Goal: Task Accomplishment & Management: Complete application form

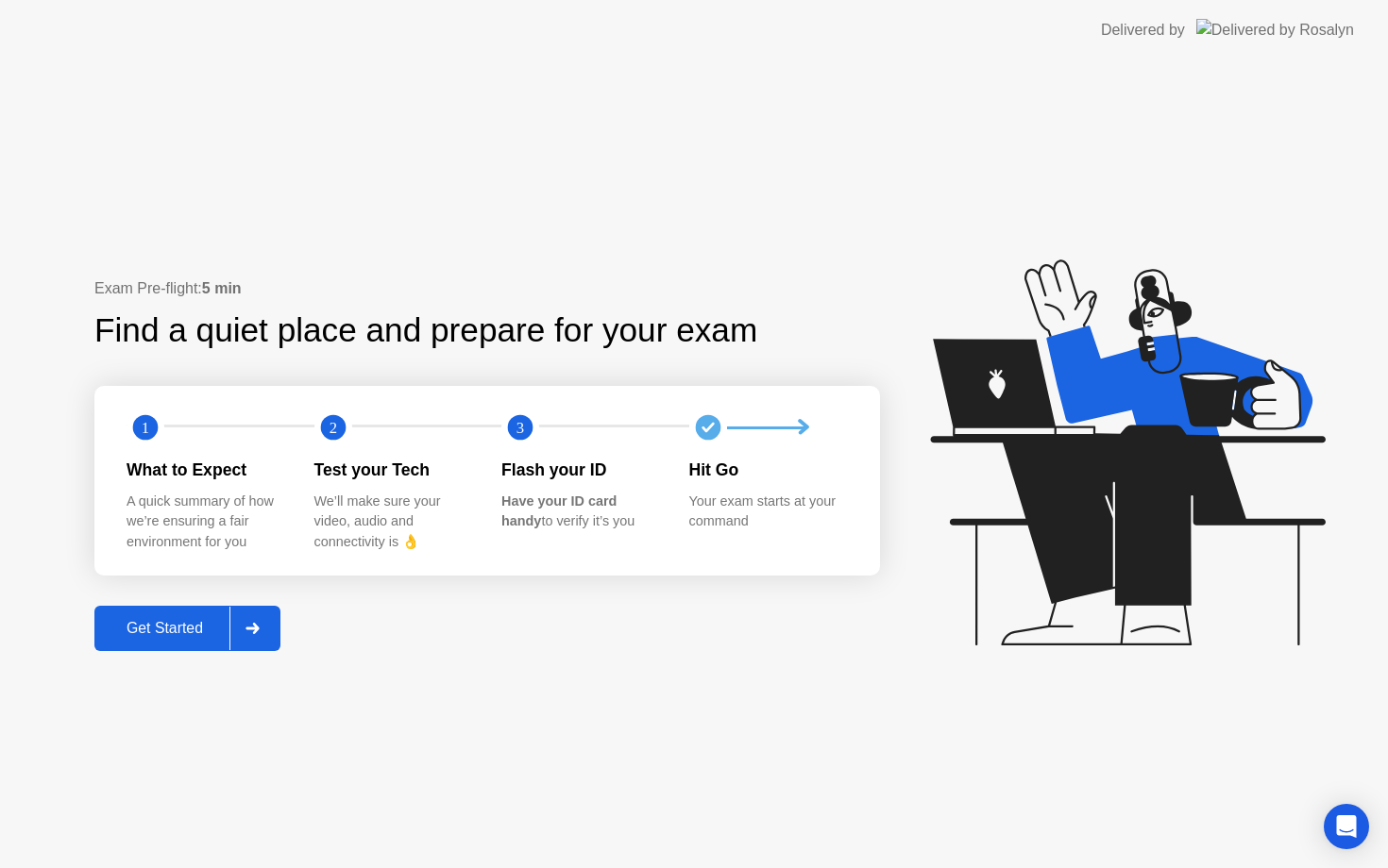
click at [272, 628] on div at bounding box center [251, 628] width 45 height 43
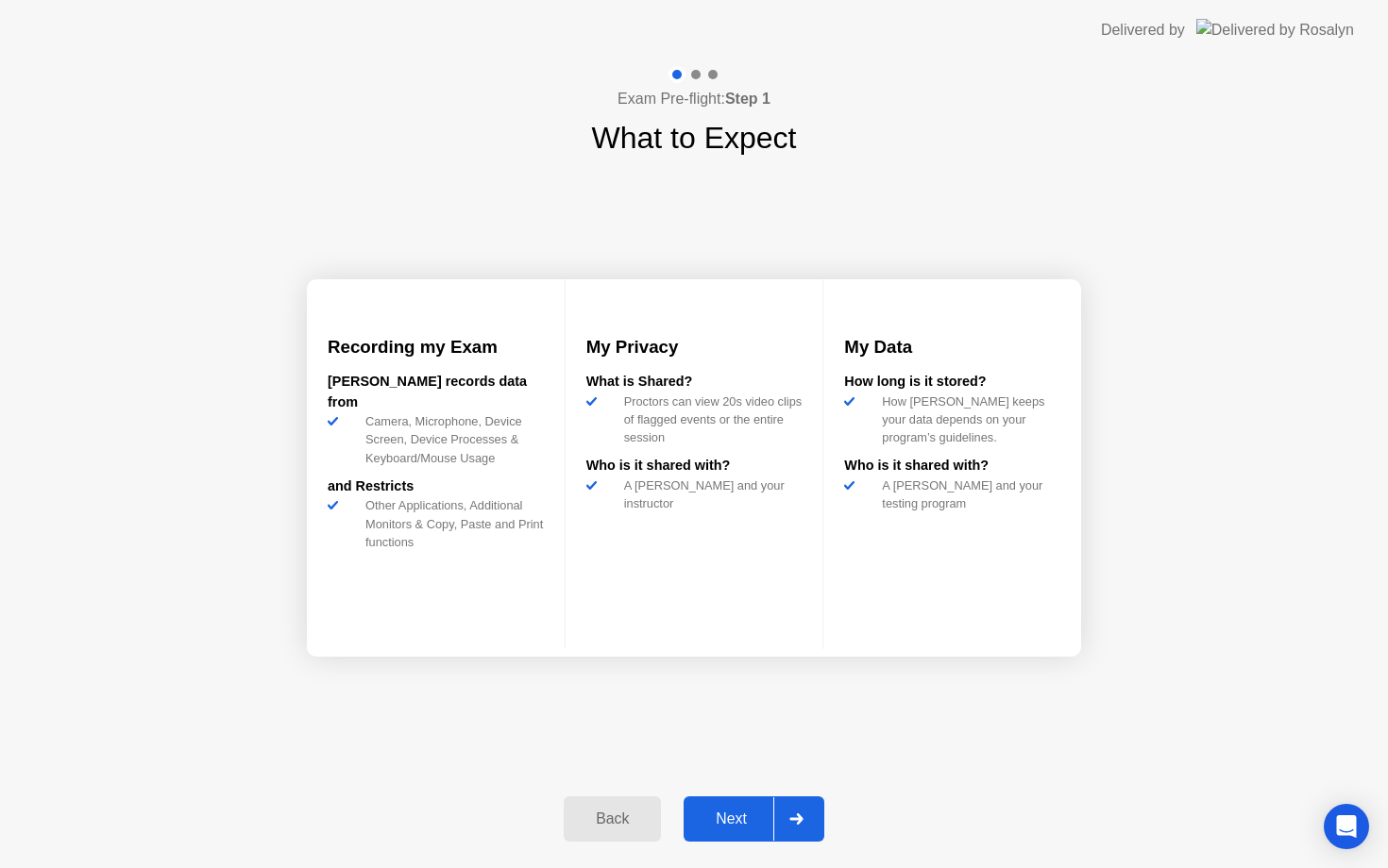
click at [799, 824] on icon at bounding box center [795, 820] width 14 height 12
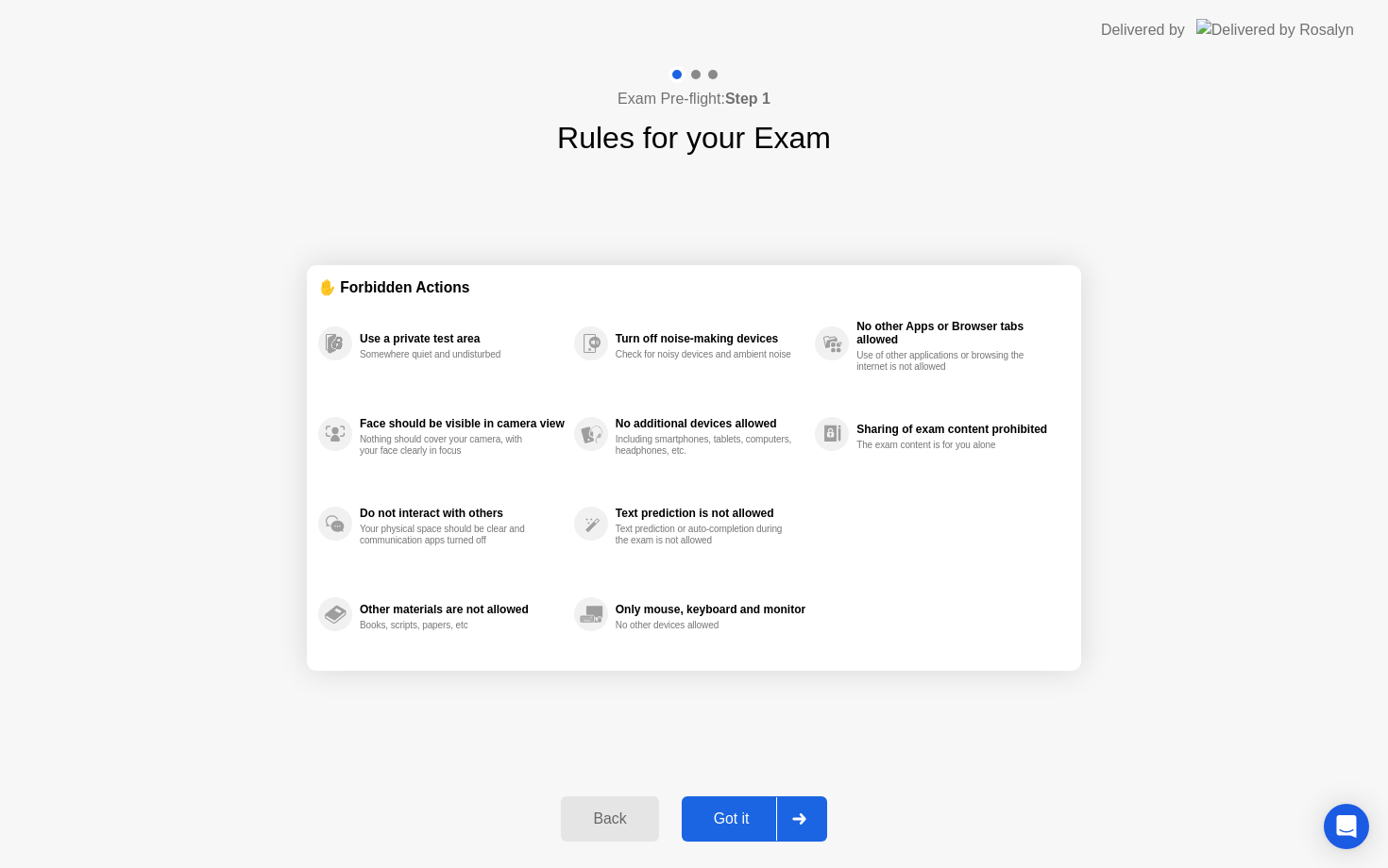
click at [799, 824] on icon at bounding box center [798, 820] width 14 height 12
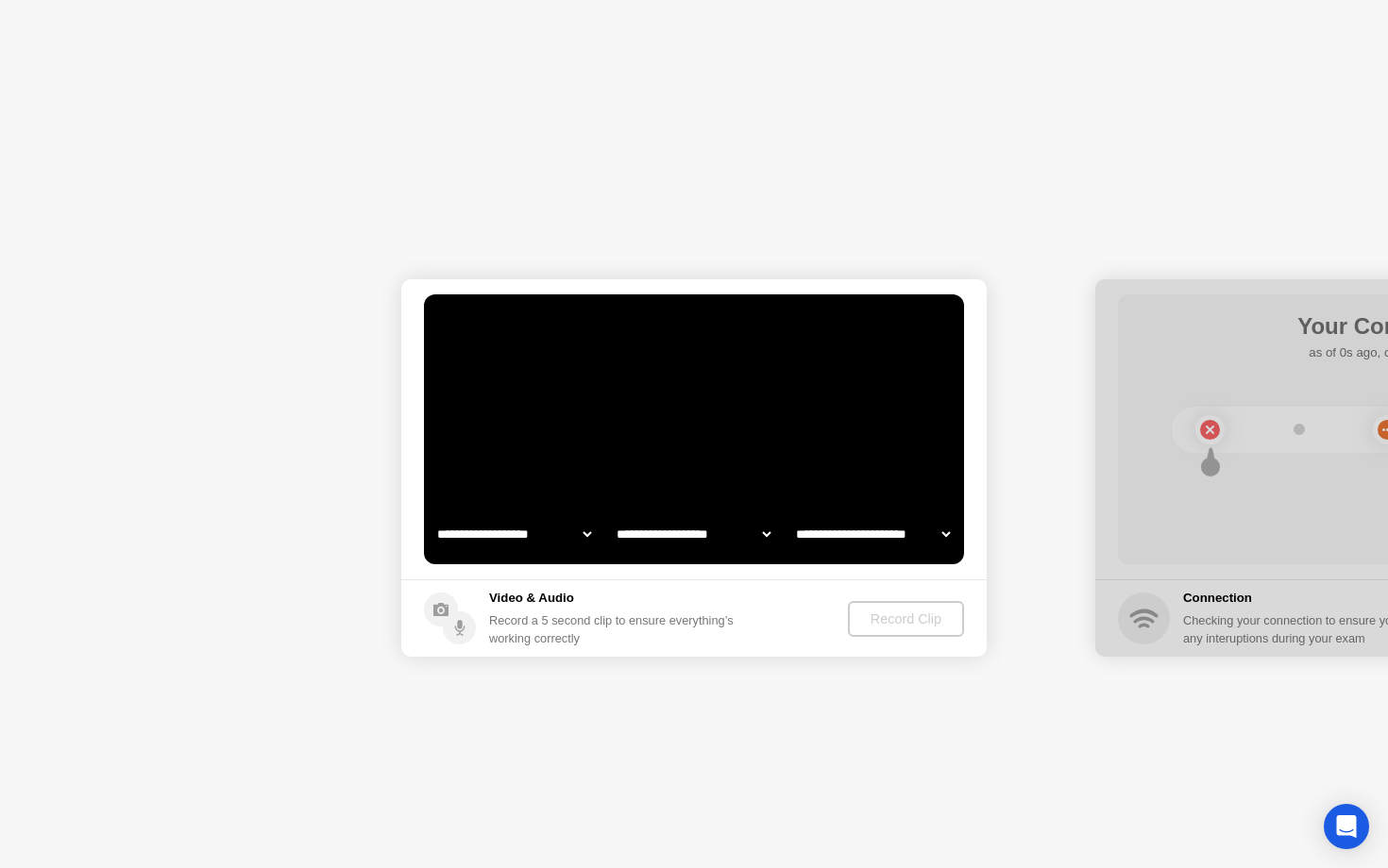
select select "**********"
select select "*******"
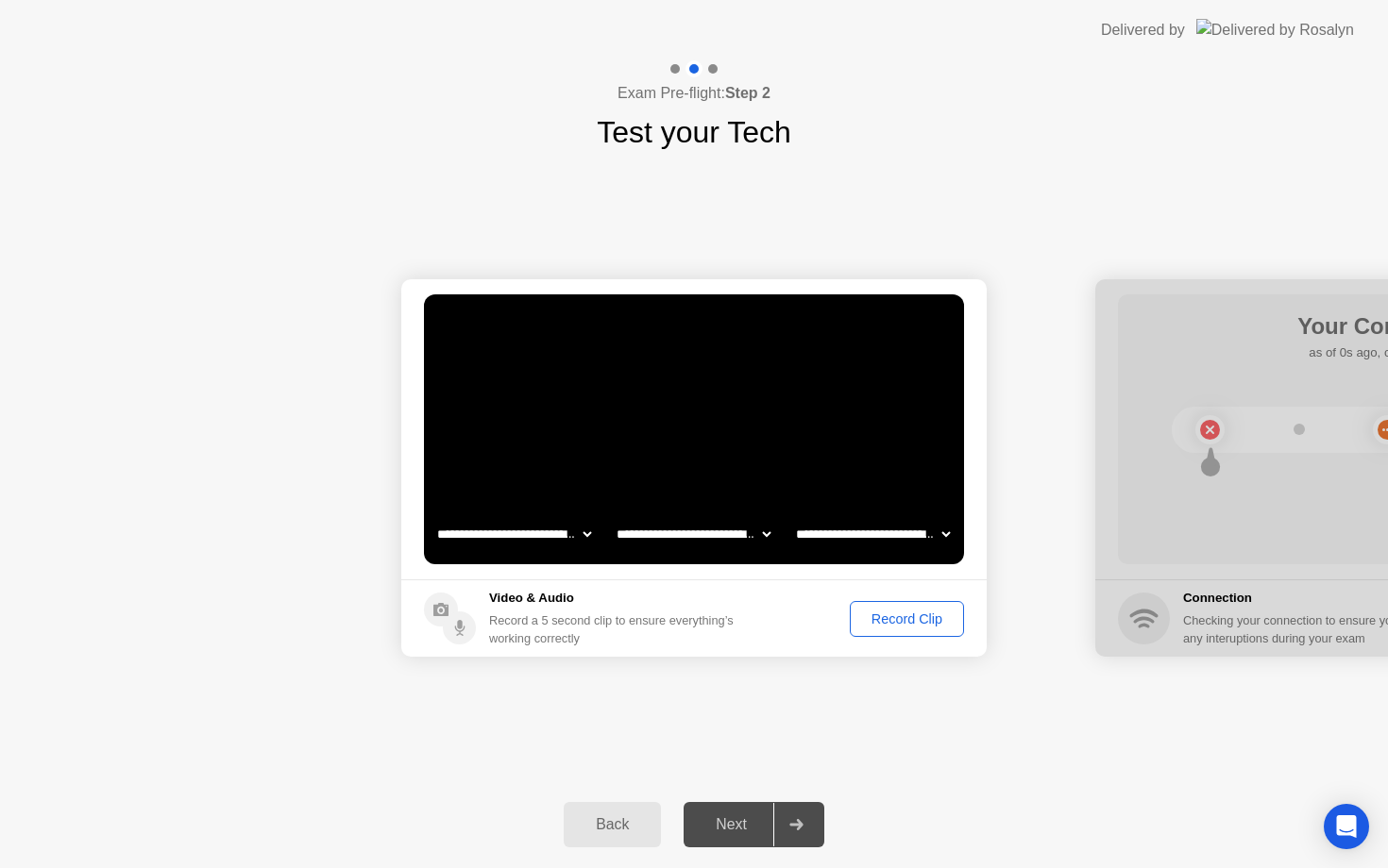
click at [899, 624] on div "Record Clip" at bounding box center [907, 620] width 101 height 15
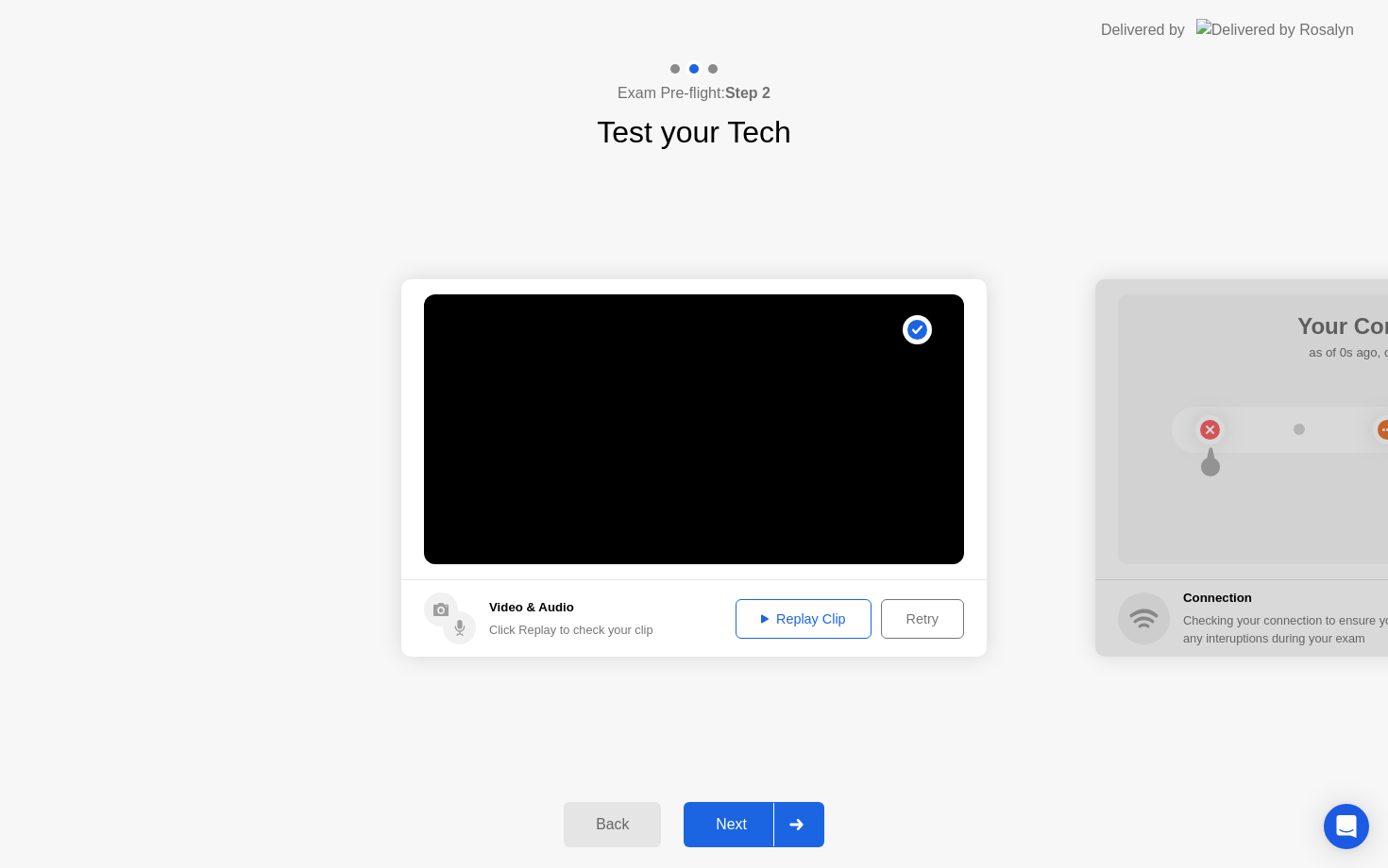
click at [802, 622] on div "Replay Clip" at bounding box center [803, 620] width 123 height 15
click at [804, 829] on div at bounding box center [795, 825] width 45 height 43
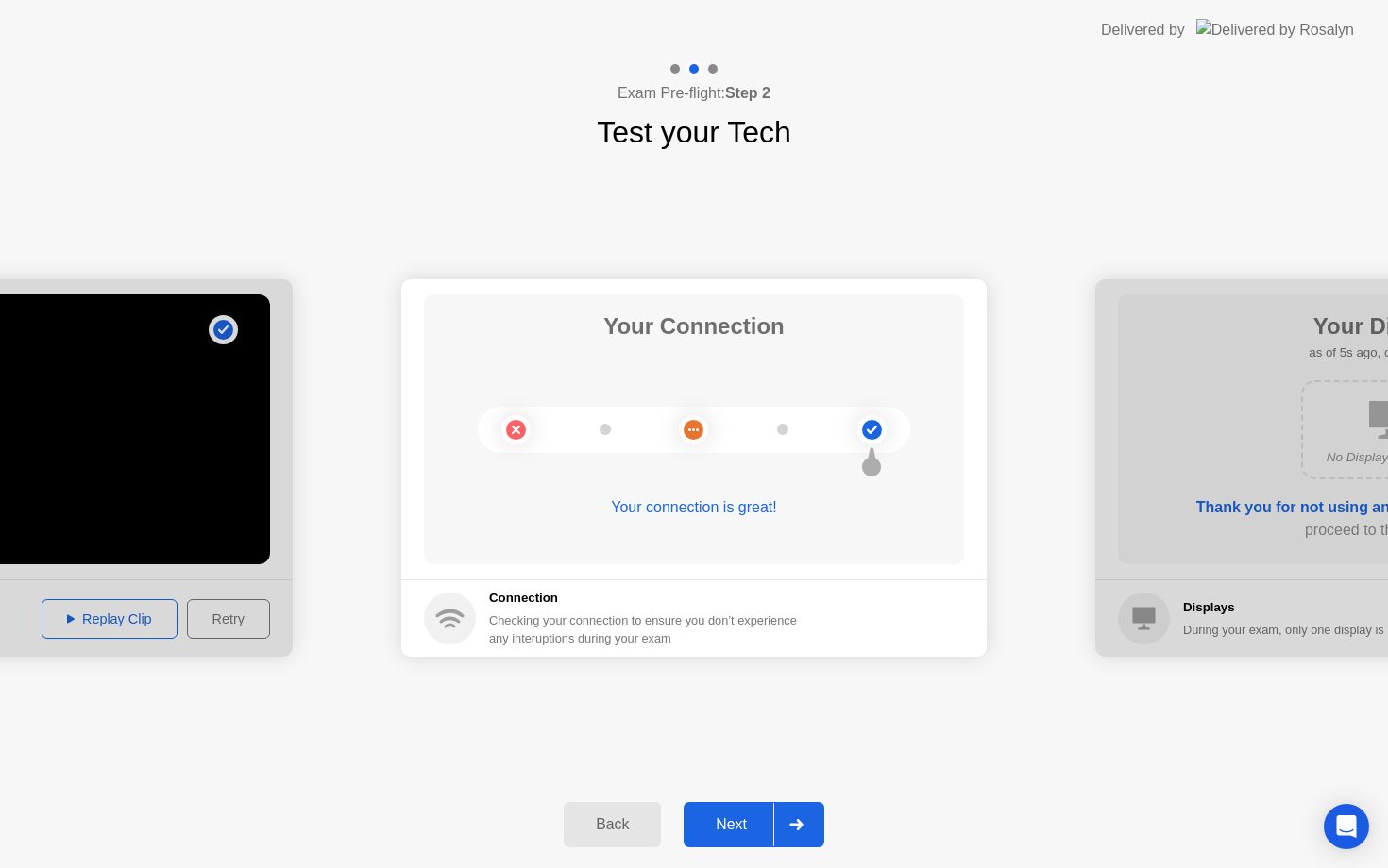
click at [795, 824] on icon at bounding box center [795, 825] width 14 height 12
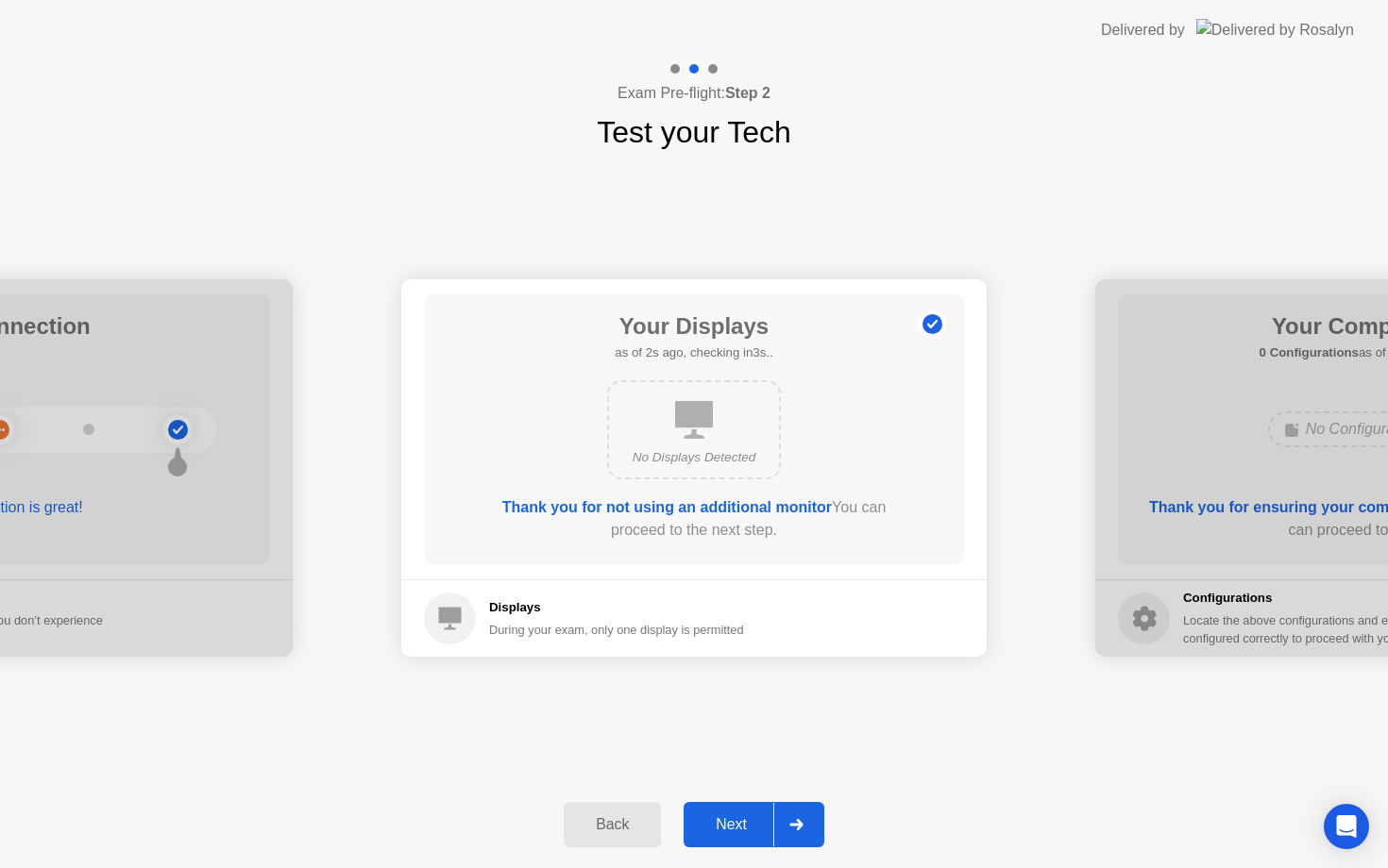
click at [795, 824] on icon at bounding box center [795, 825] width 14 height 12
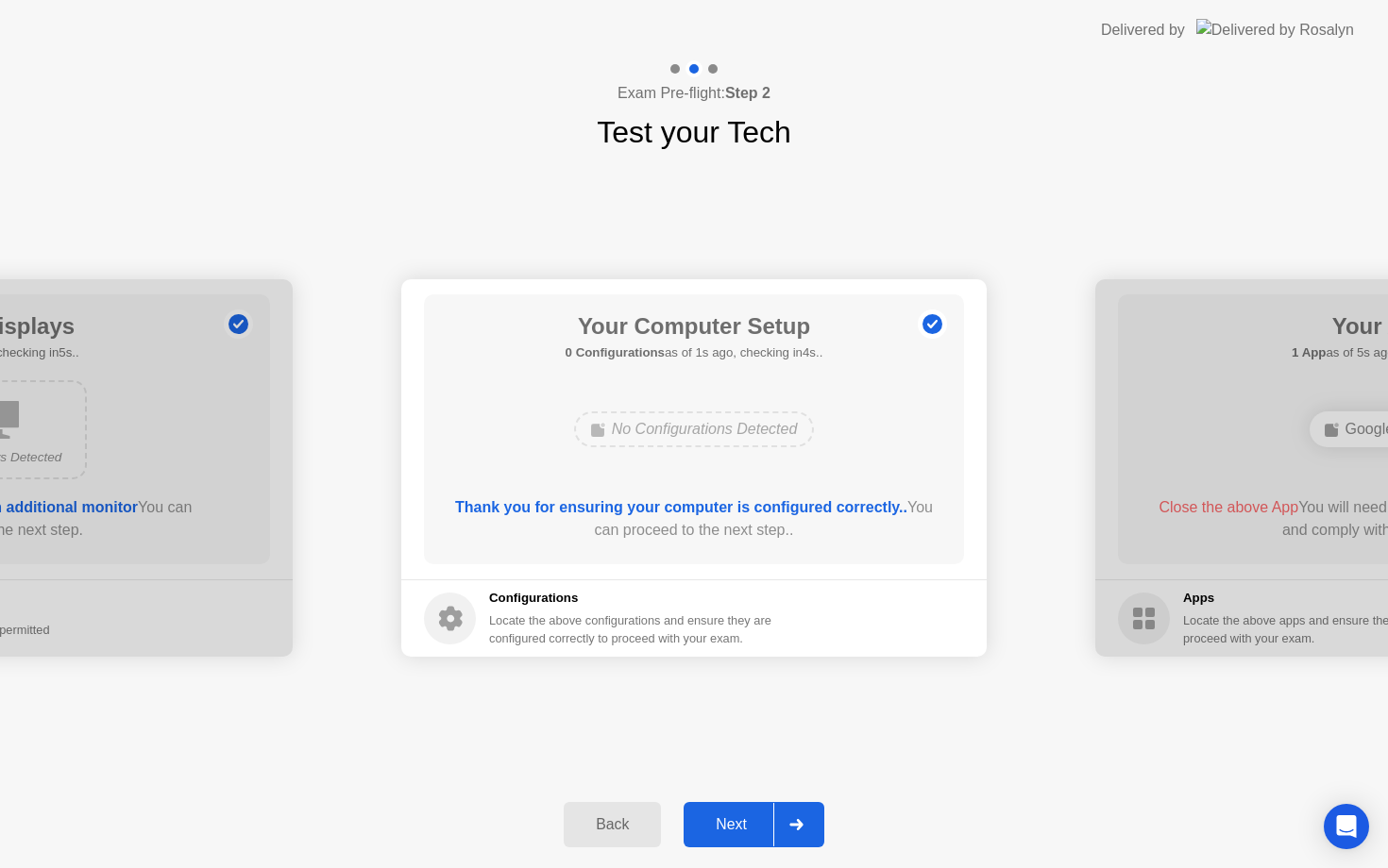
click at [795, 824] on icon at bounding box center [795, 825] width 14 height 12
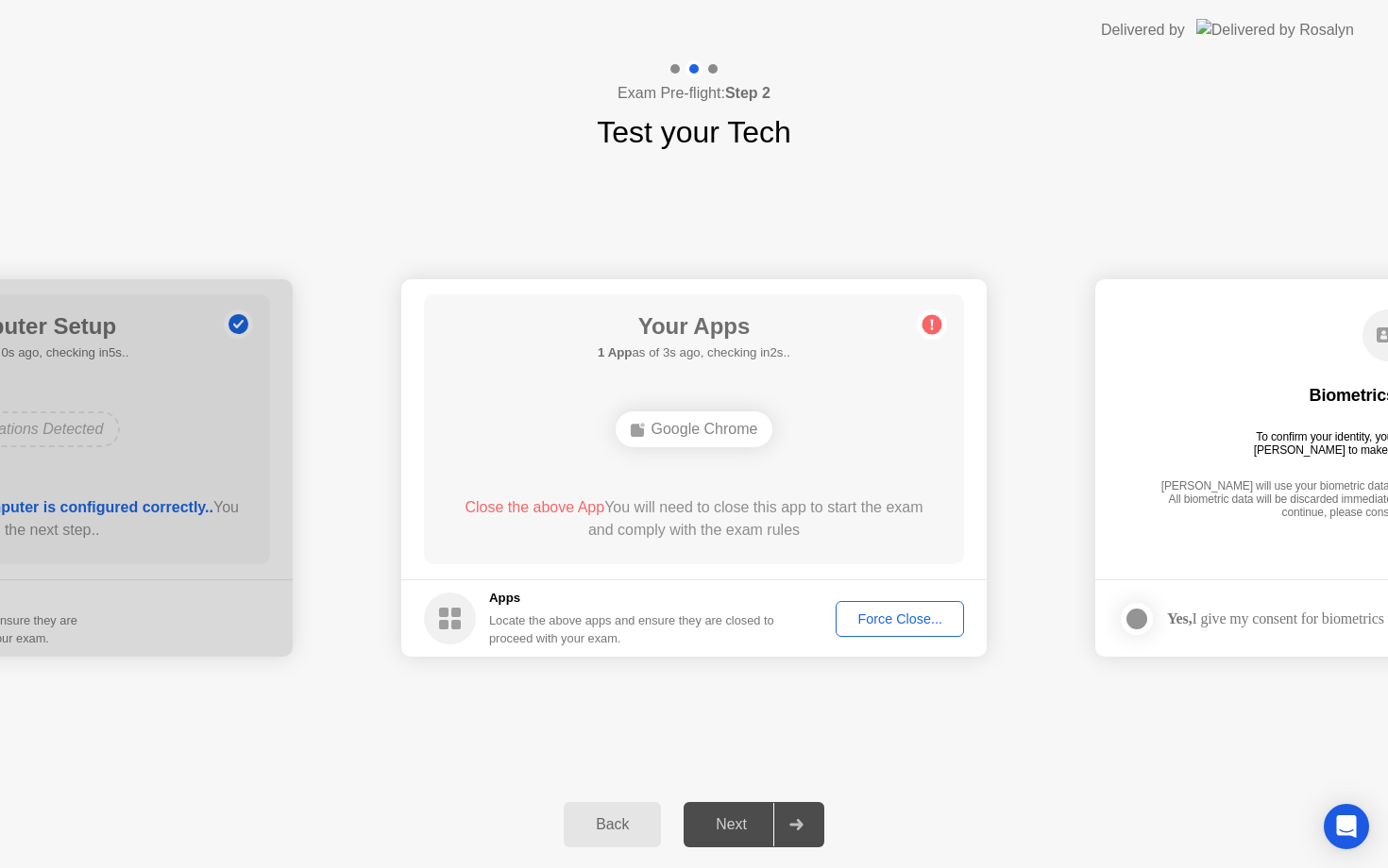
click at [893, 630] on button "Force Close..." at bounding box center [899, 619] width 129 height 36
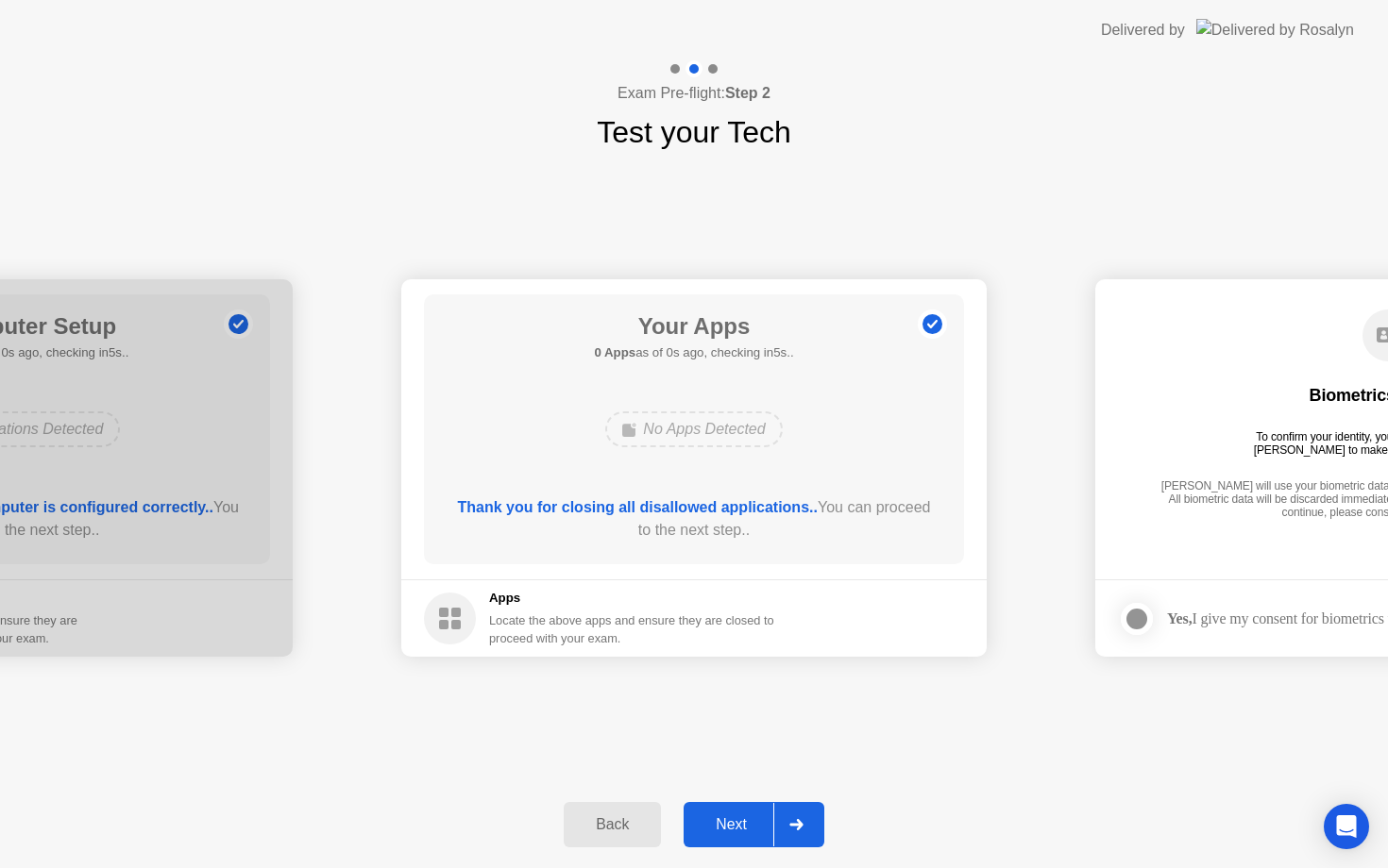
click at [801, 824] on icon at bounding box center [795, 825] width 14 height 12
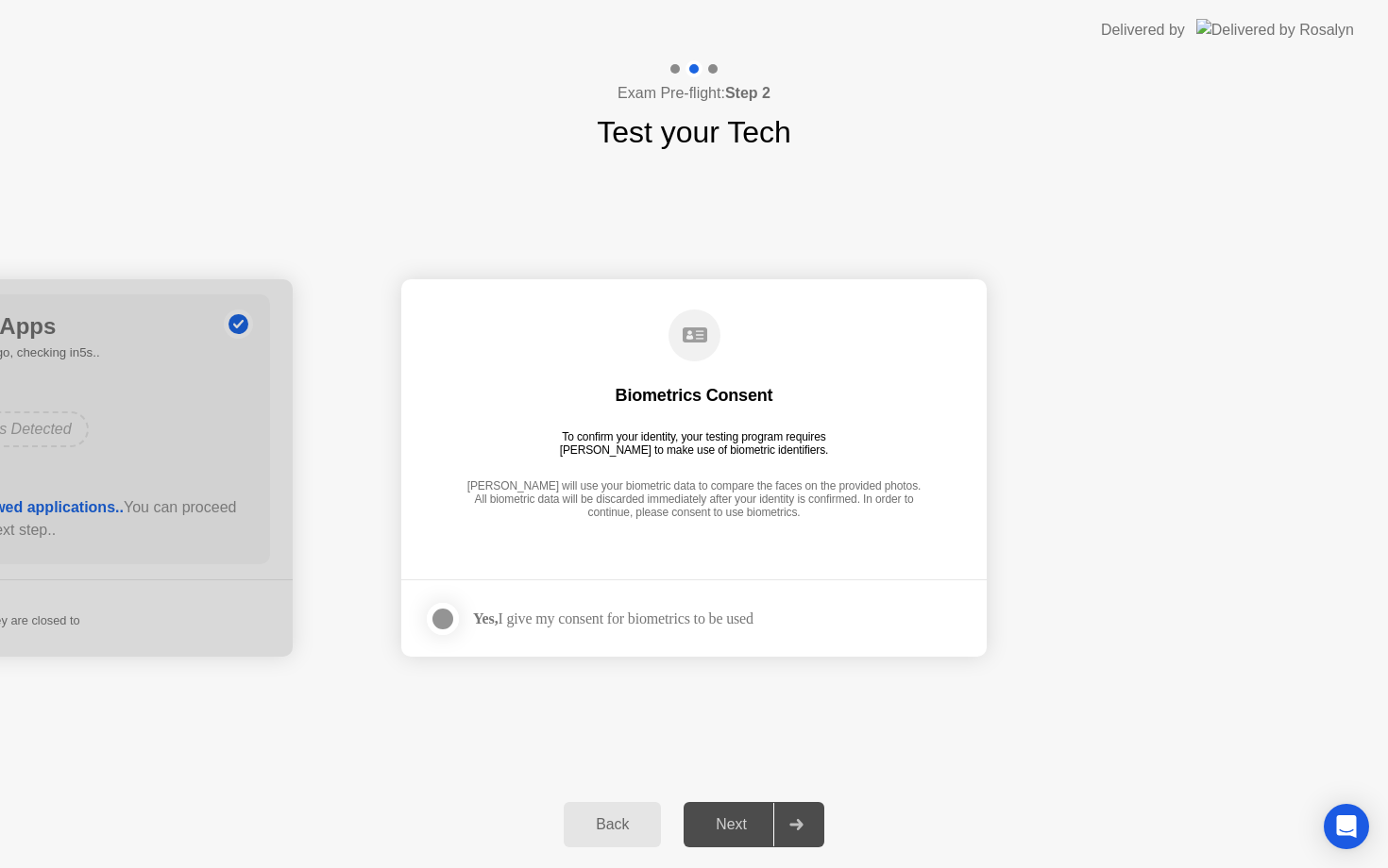
click at [443, 622] on div at bounding box center [442, 619] width 22 height 22
click at [731, 827] on div "Next" at bounding box center [731, 825] width 84 height 17
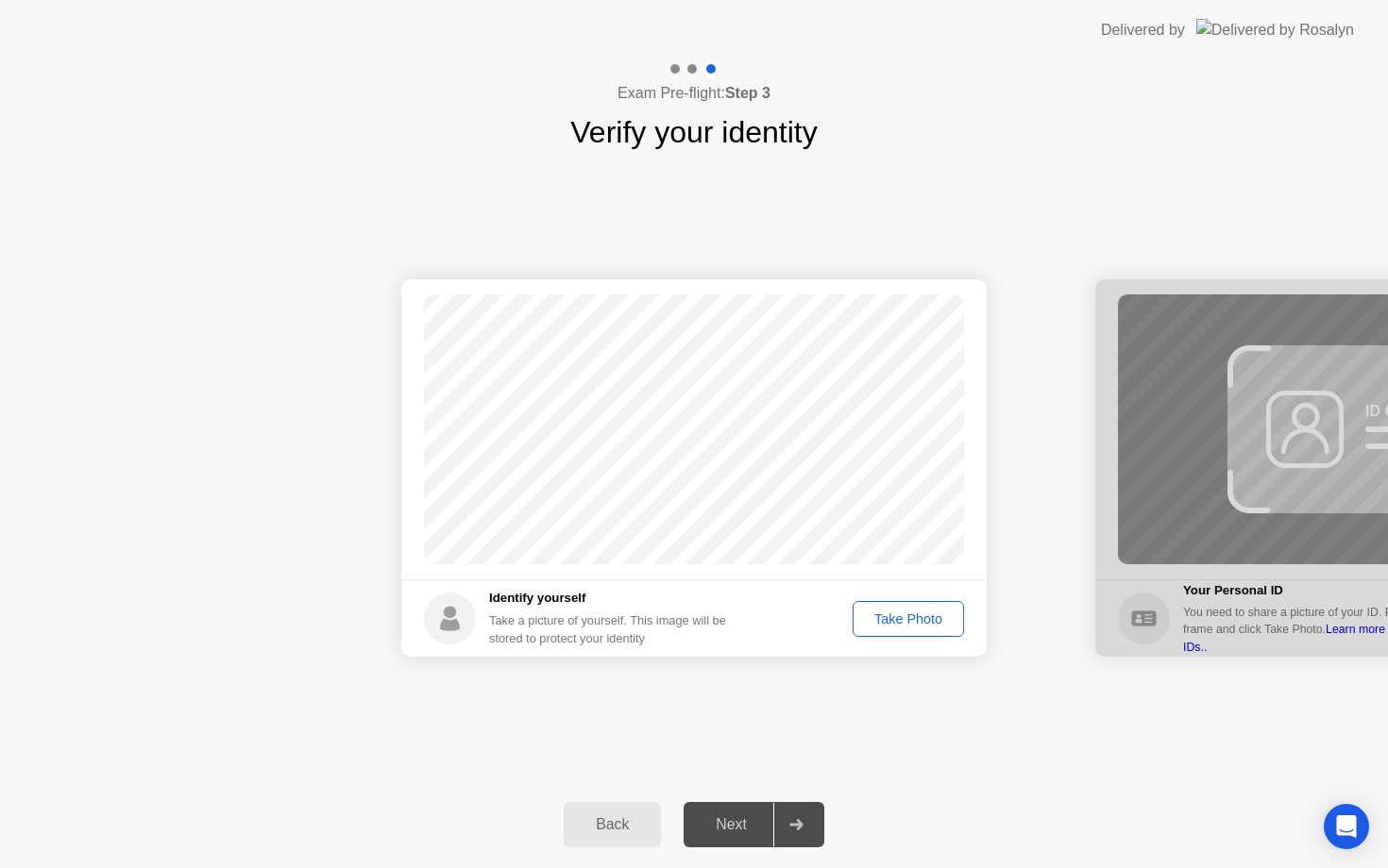
click at [898, 620] on div "Take Photo" at bounding box center [909, 620] width 99 height 15
click at [747, 831] on div "Next" at bounding box center [731, 825] width 84 height 17
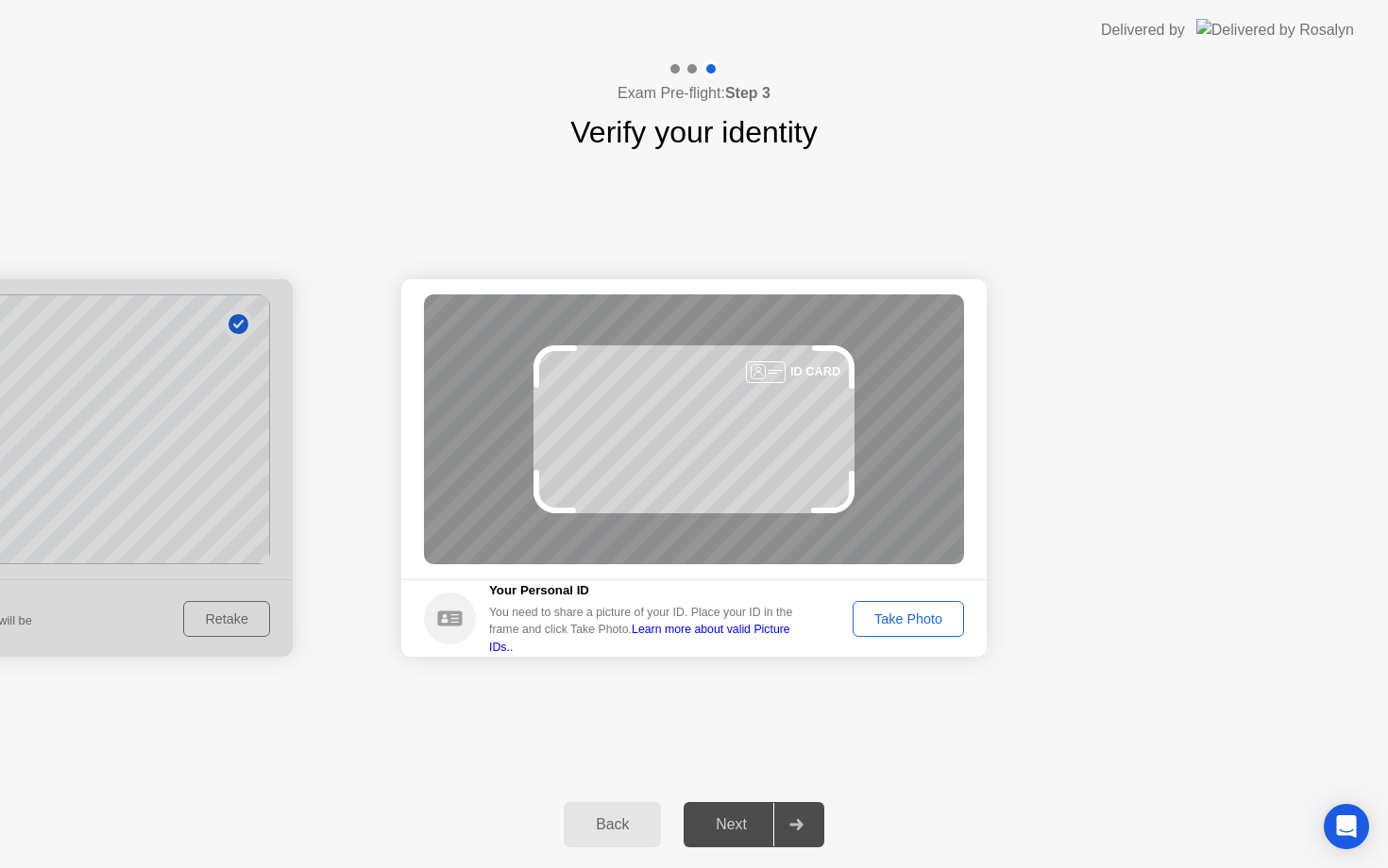
click at [907, 623] on div "Take Photo" at bounding box center [909, 620] width 99 height 15
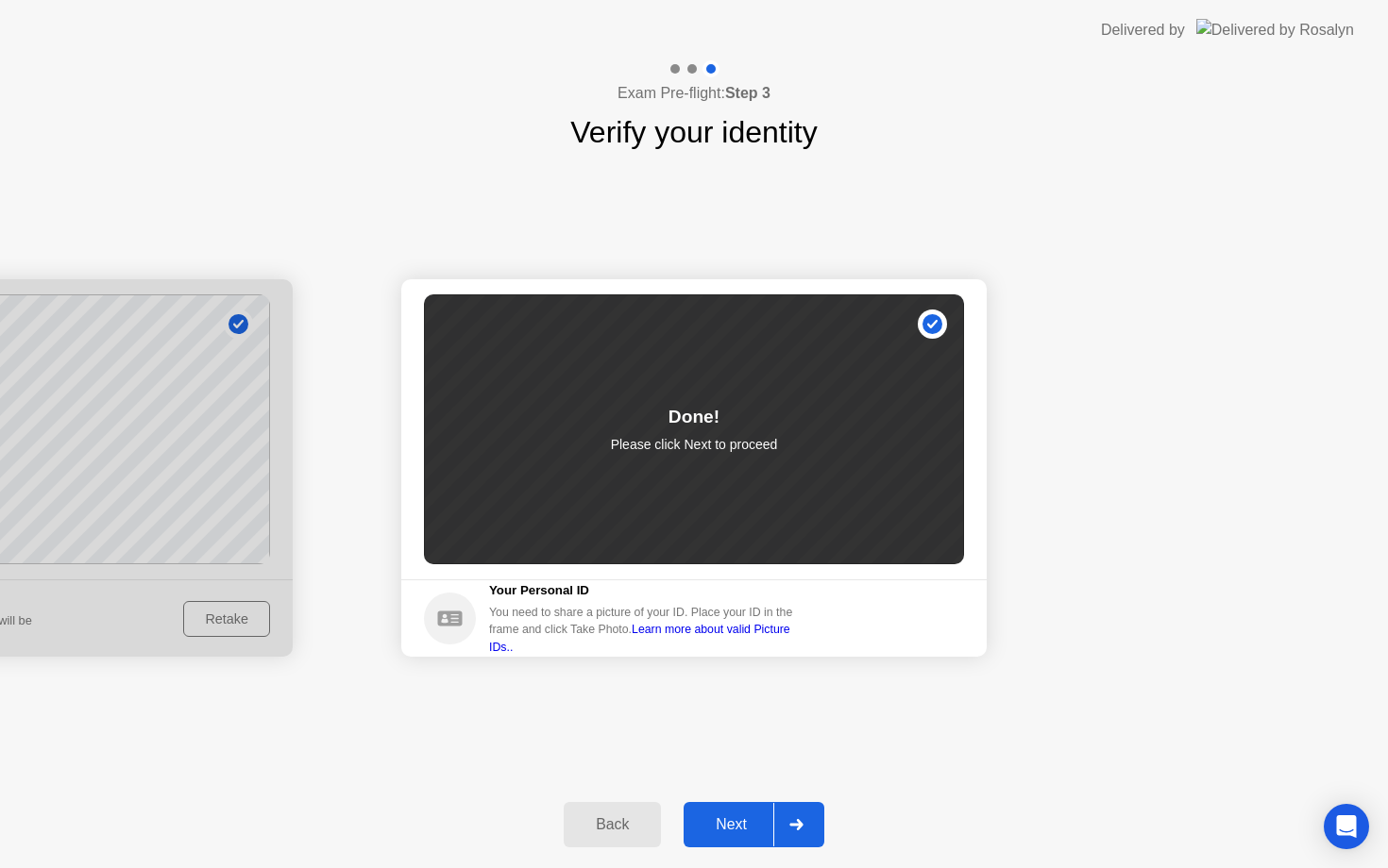
click at [736, 826] on div "Next" at bounding box center [731, 825] width 84 height 17
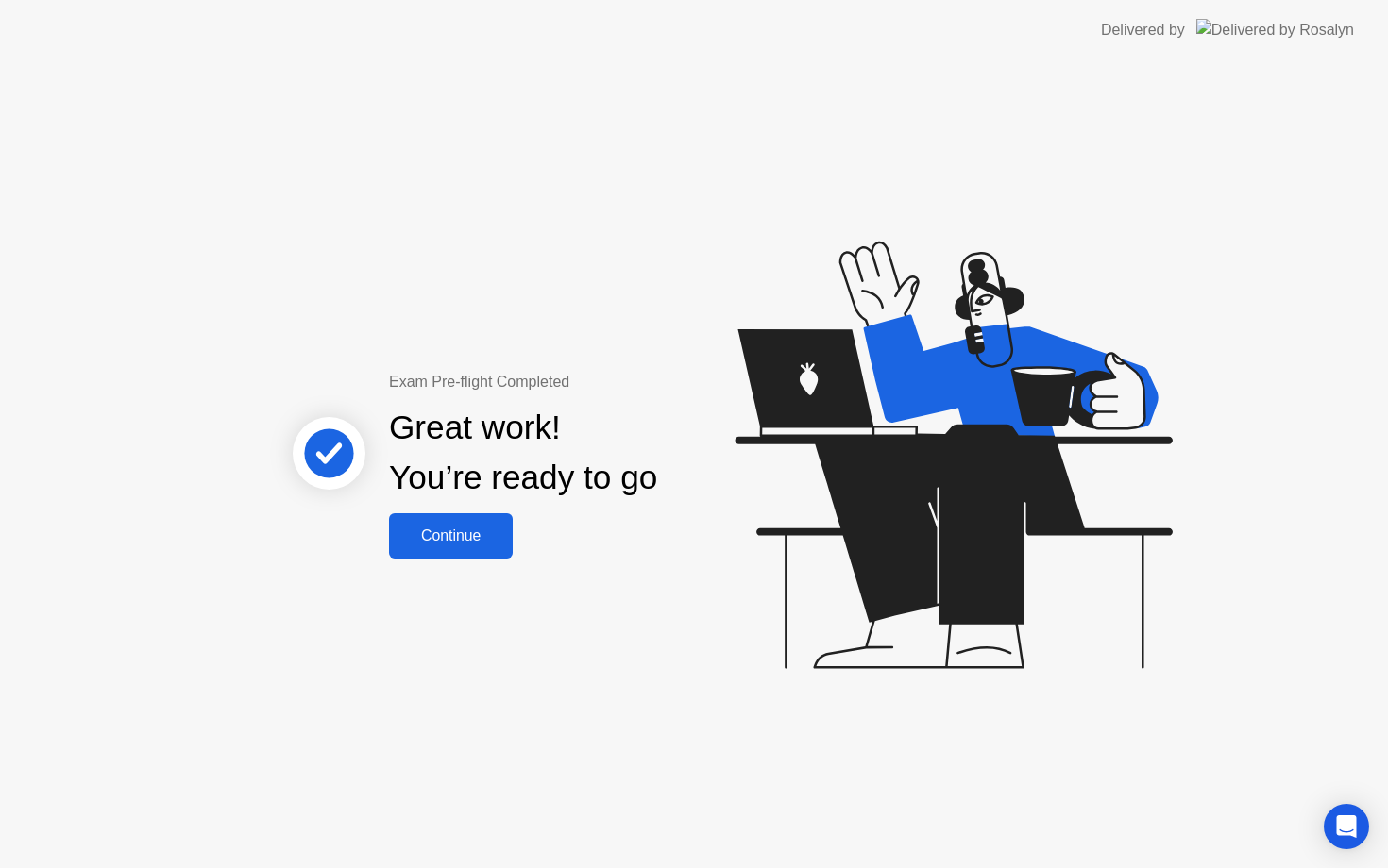
click at [447, 544] on div "Continue" at bounding box center [450, 536] width 112 height 17
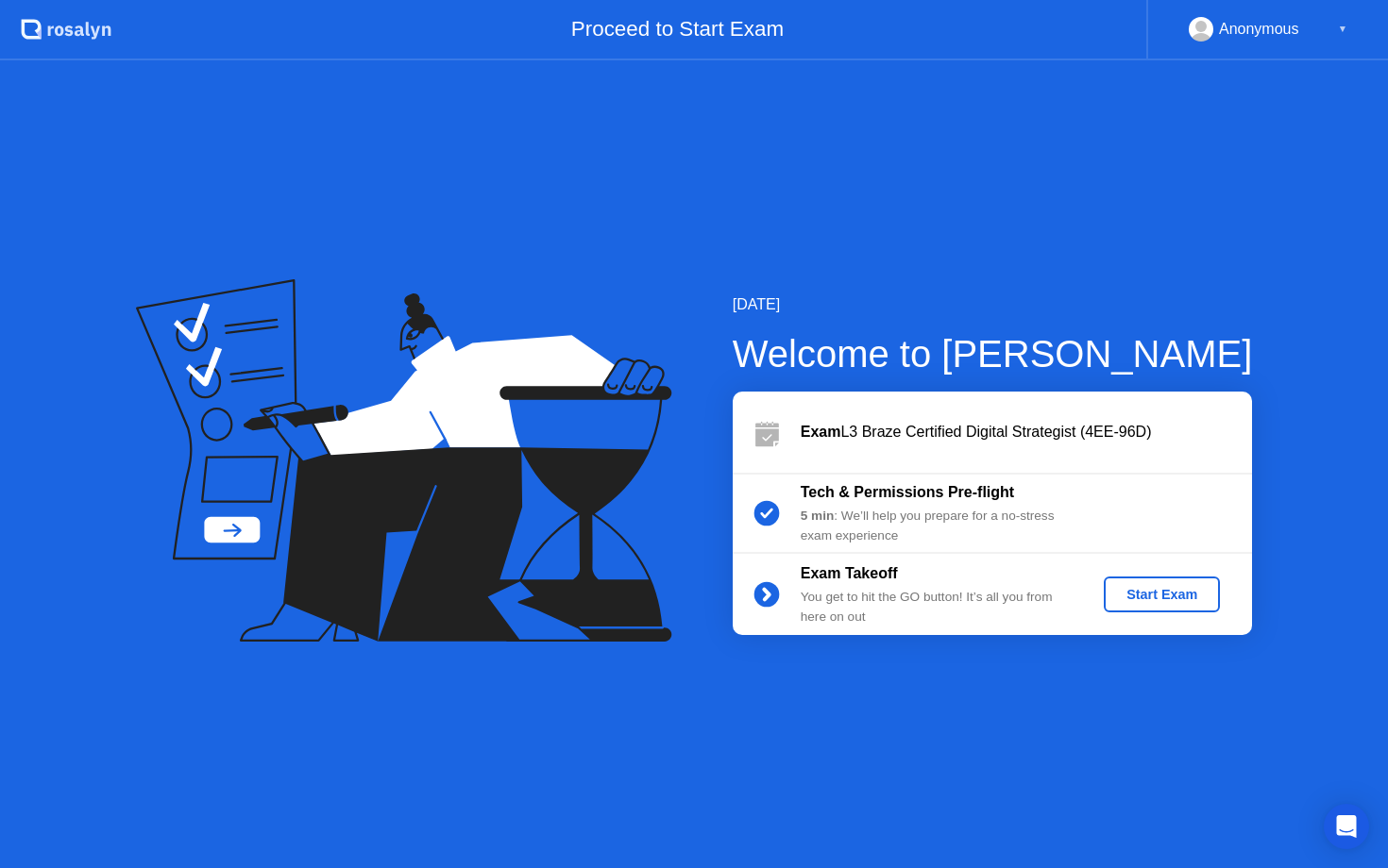
click at [1144, 592] on div "Start Exam" at bounding box center [1161, 594] width 101 height 15
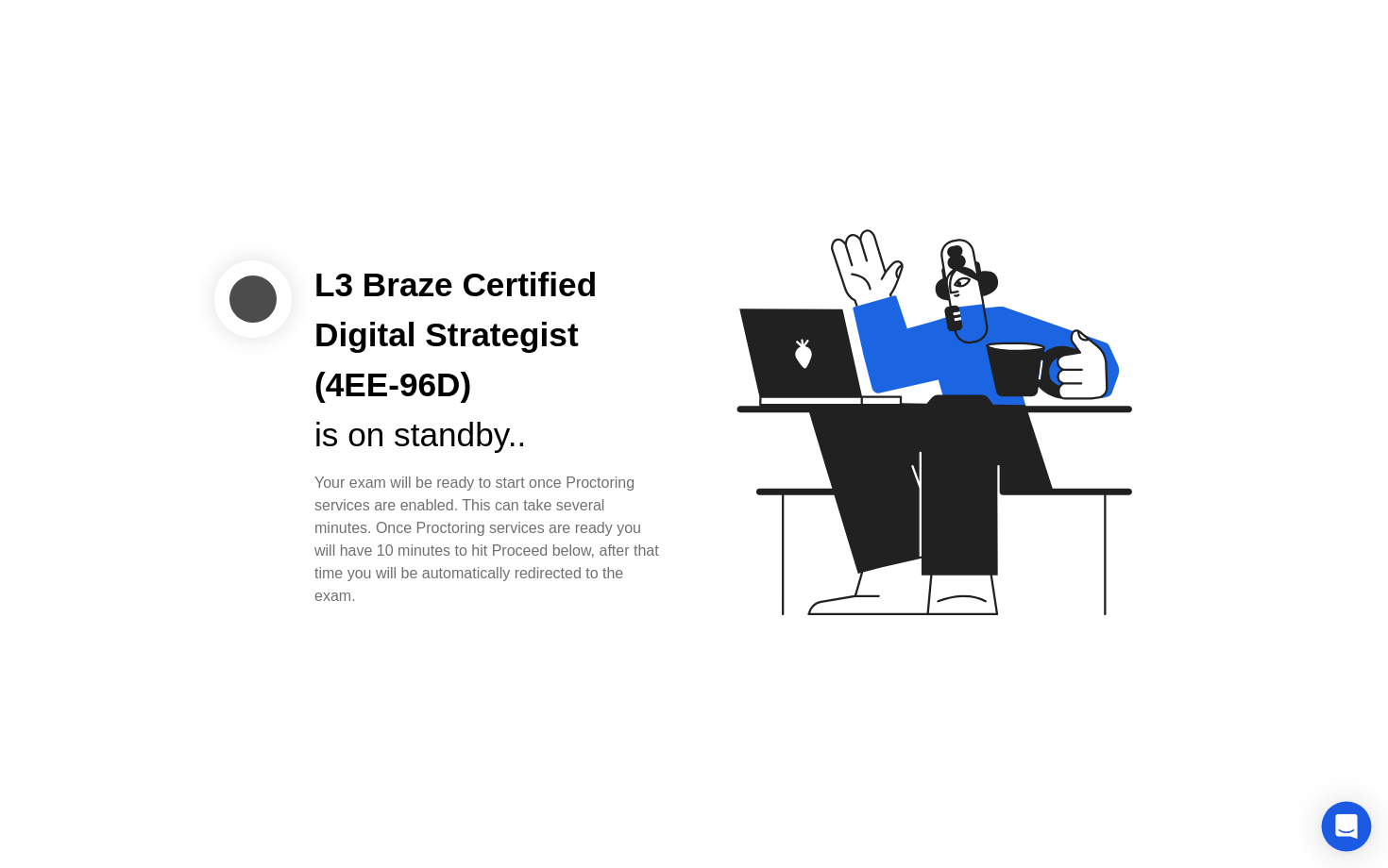
click at [1345, 824] on icon "Open Intercom Messenger" at bounding box center [1345, 826] width 21 height 24
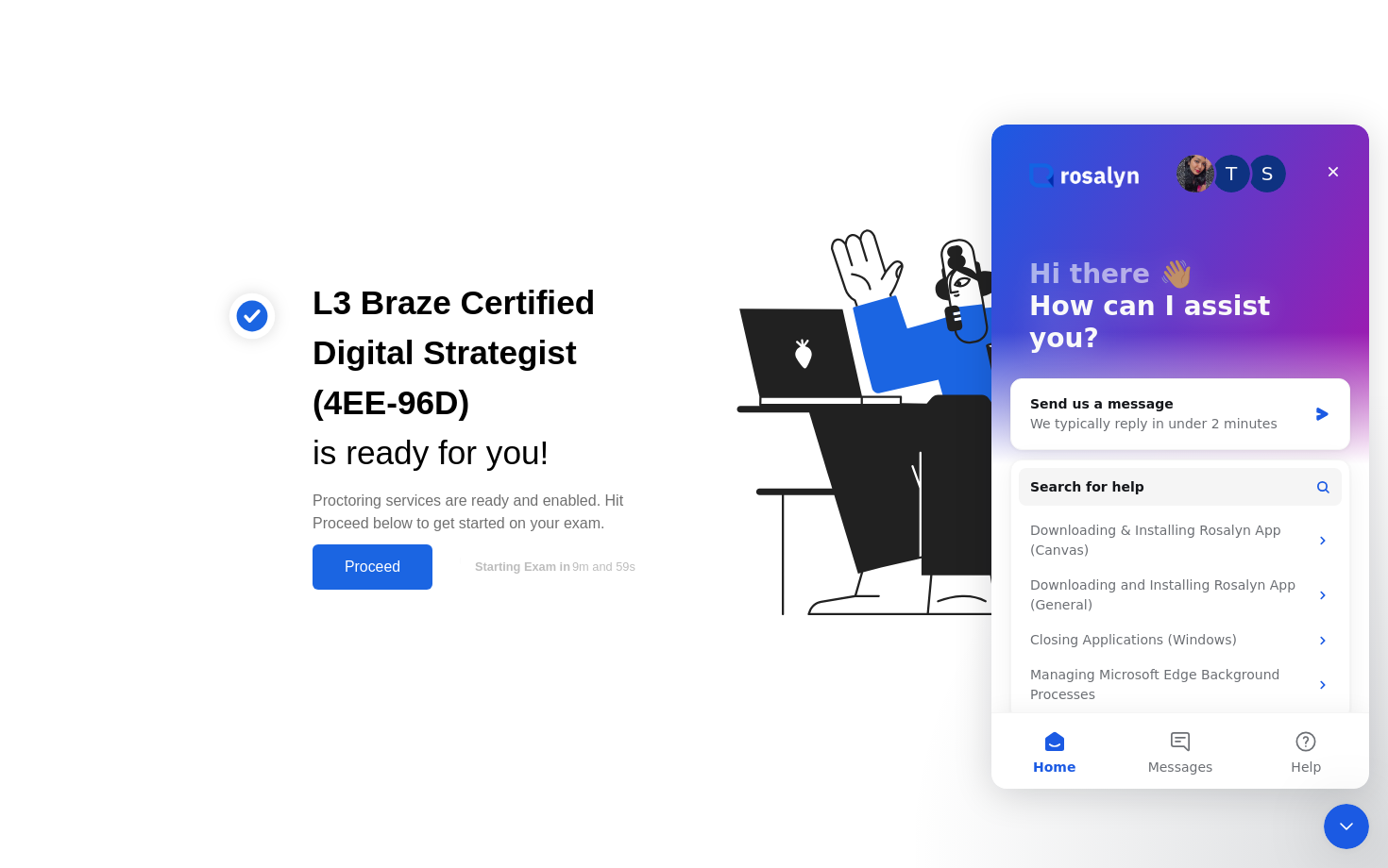
click at [853, 670] on icon at bounding box center [930, 431] width 487 height 483
click at [1324, 170] on div "Close" at bounding box center [1332, 171] width 34 height 34
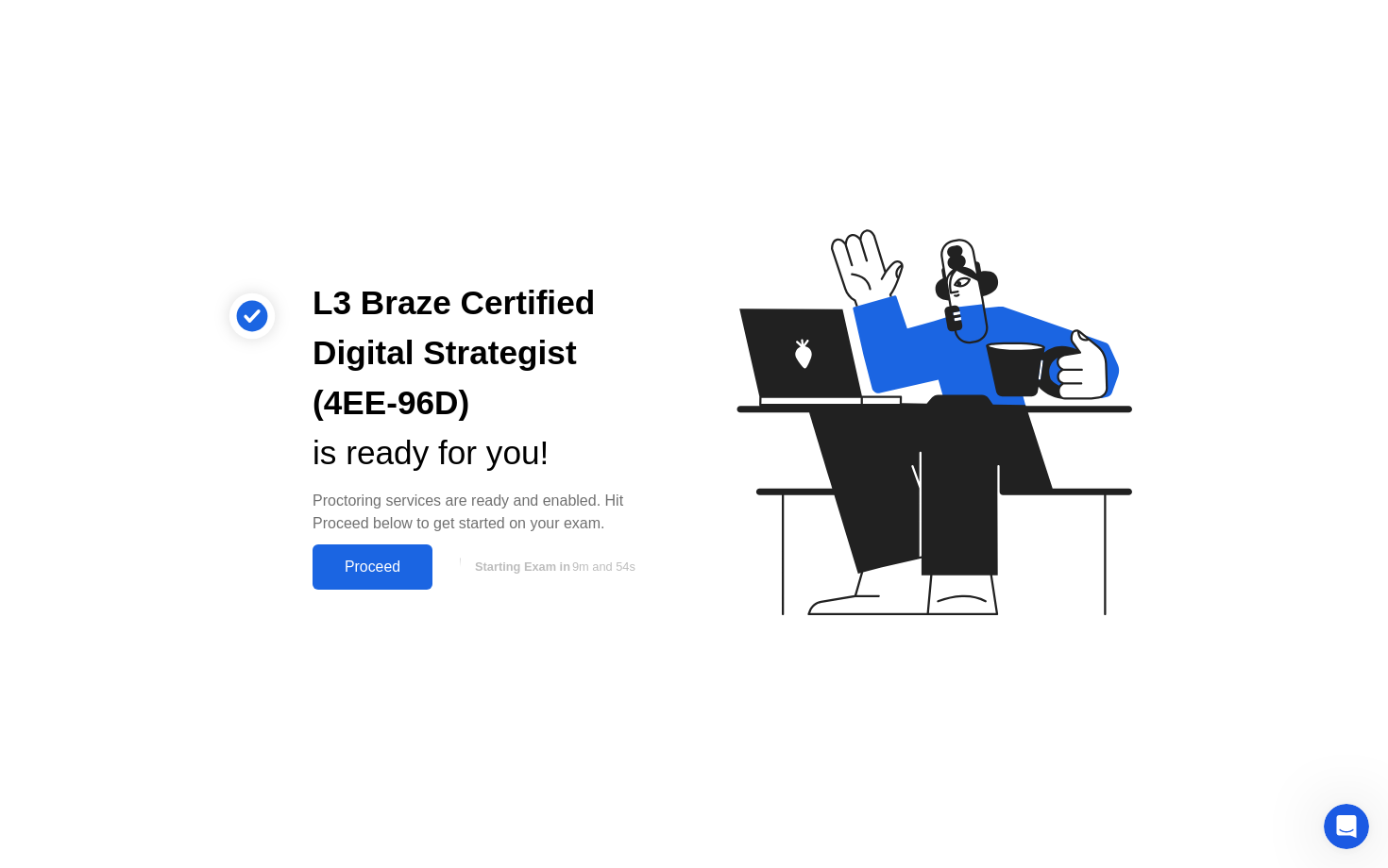
click at [369, 583] on button "Proceed" at bounding box center [372, 566] width 120 height 45
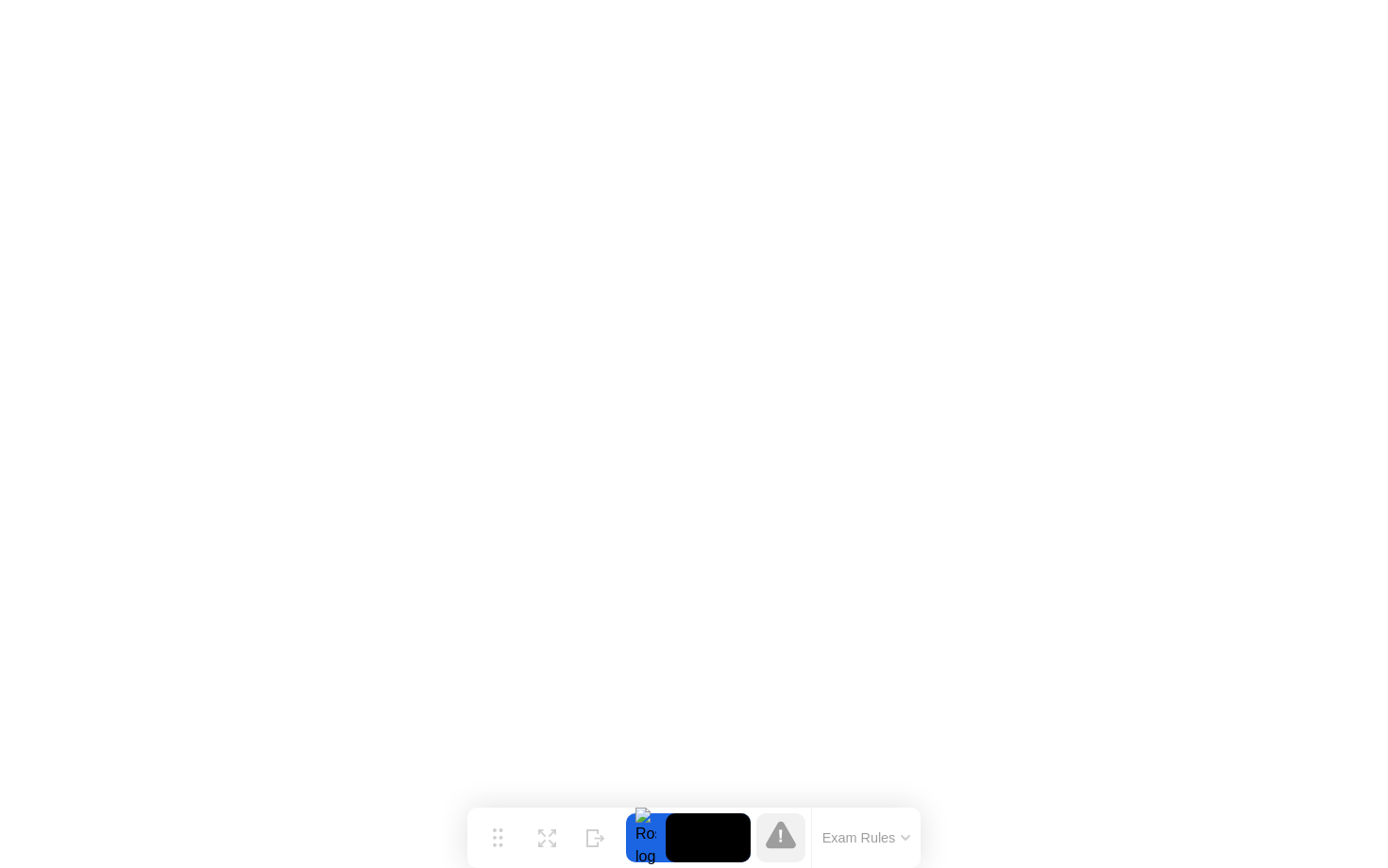
click at [905, 841] on button "Exam Rules" at bounding box center [867, 838] width 101 height 17
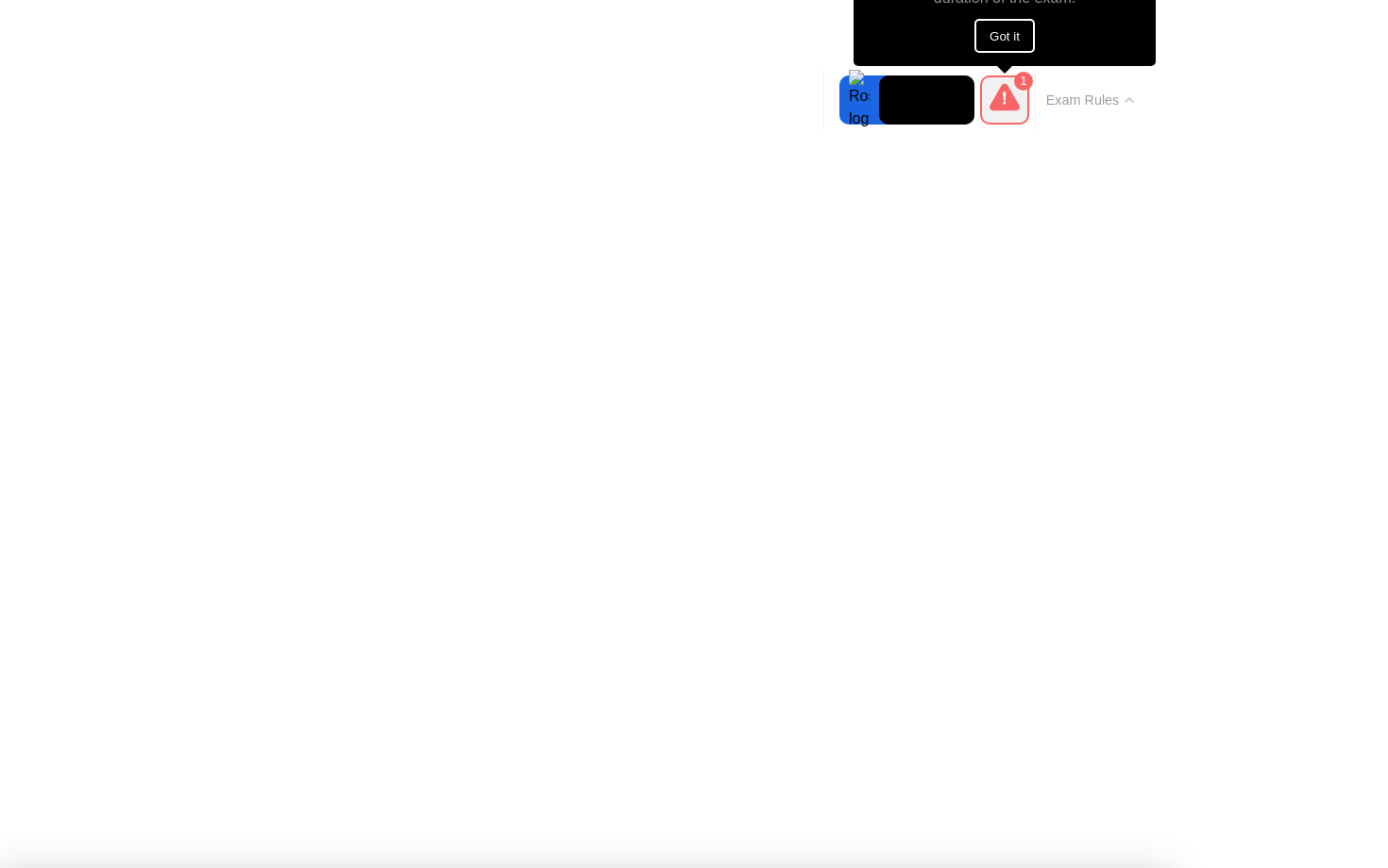
drag, startPoint x: 1074, startPoint y: 32, endPoint x: 1074, endPoint y: 84, distance: 52.0
click at [1074, 86] on div "1 Heads up! It looks like you were talking during the exam. Talking is not allo…" at bounding box center [1059, 100] width 170 height 61
click at [1003, 42] on button "Got it" at bounding box center [1004, 36] width 61 height 34
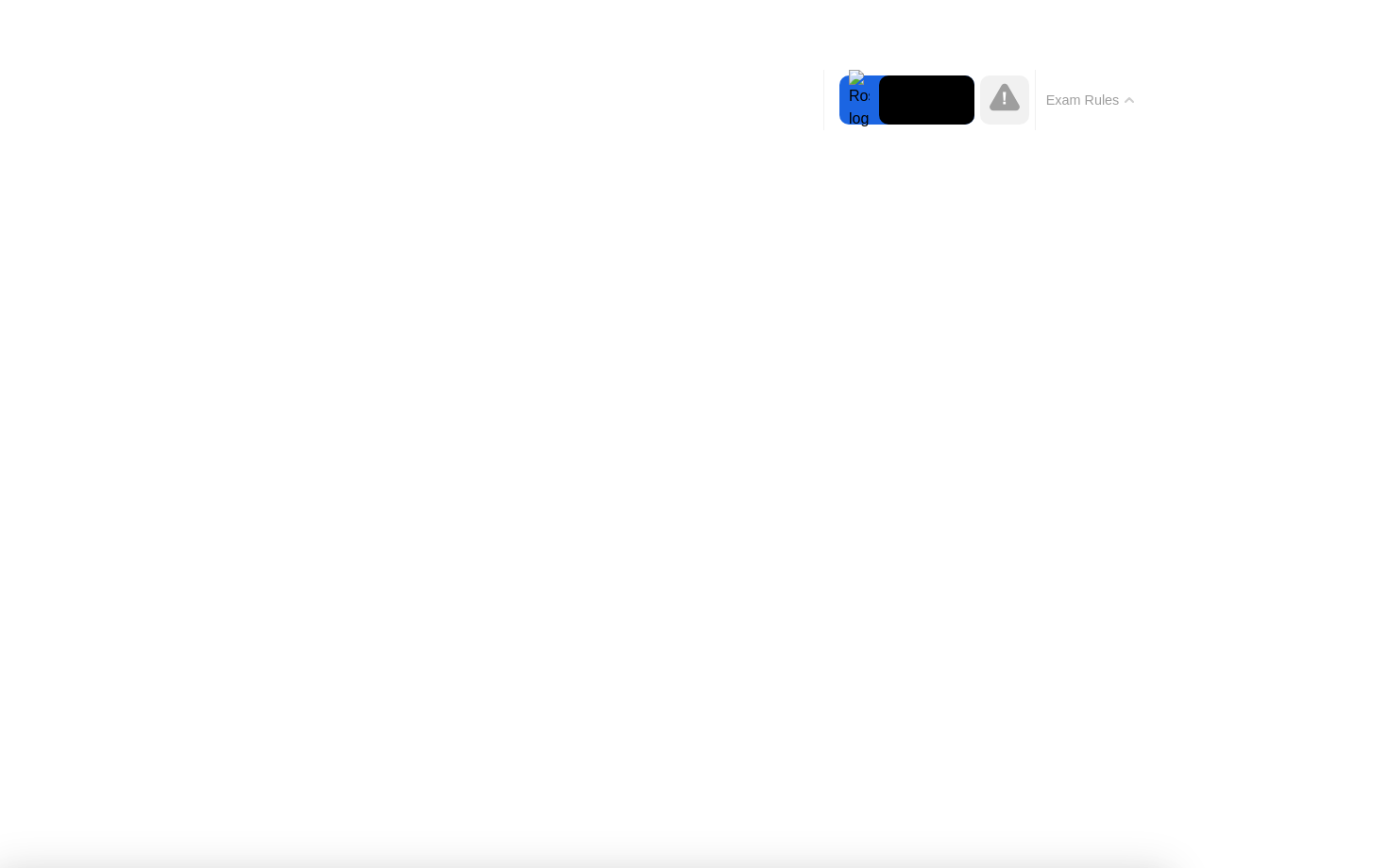
click at [1130, 101] on icon at bounding box center [1129, 101] width 10 height 6
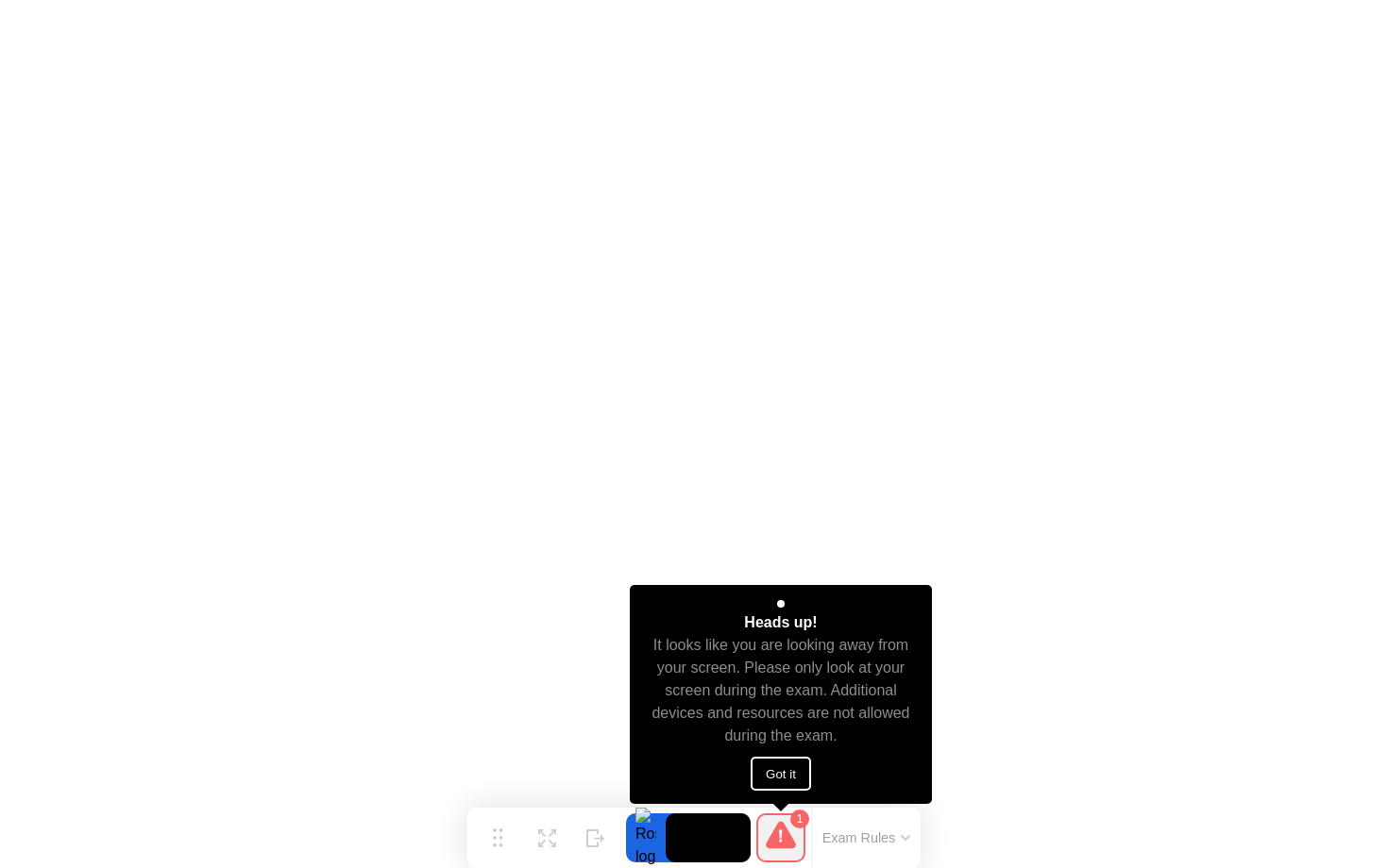
click at [772, 776] on button "Got it" at bounding box center [780, 773] width 61 height 34
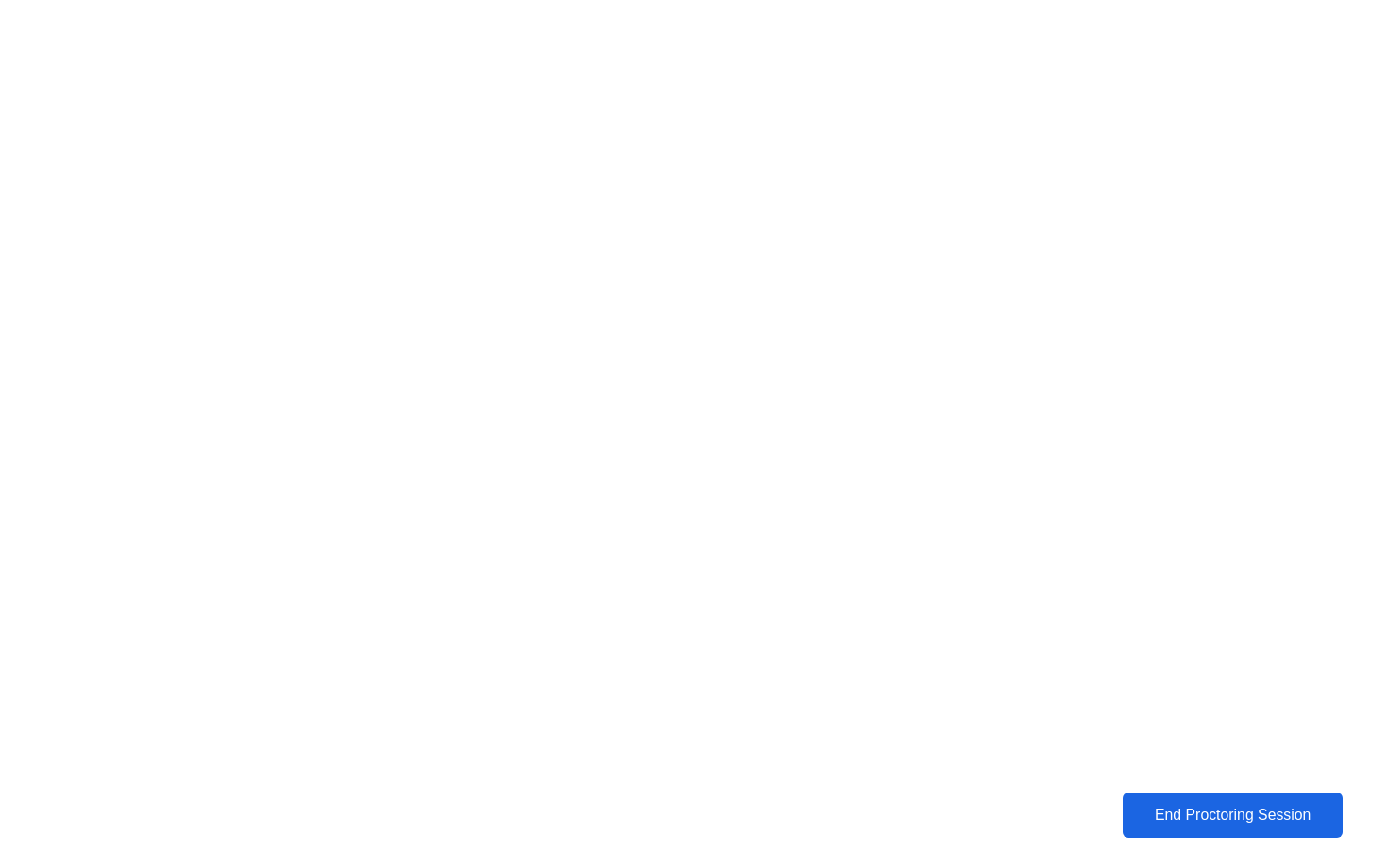
click at [1200, 812] on div "End Proctoring Session" at bounding box center [1231, 816] width 228 height 19
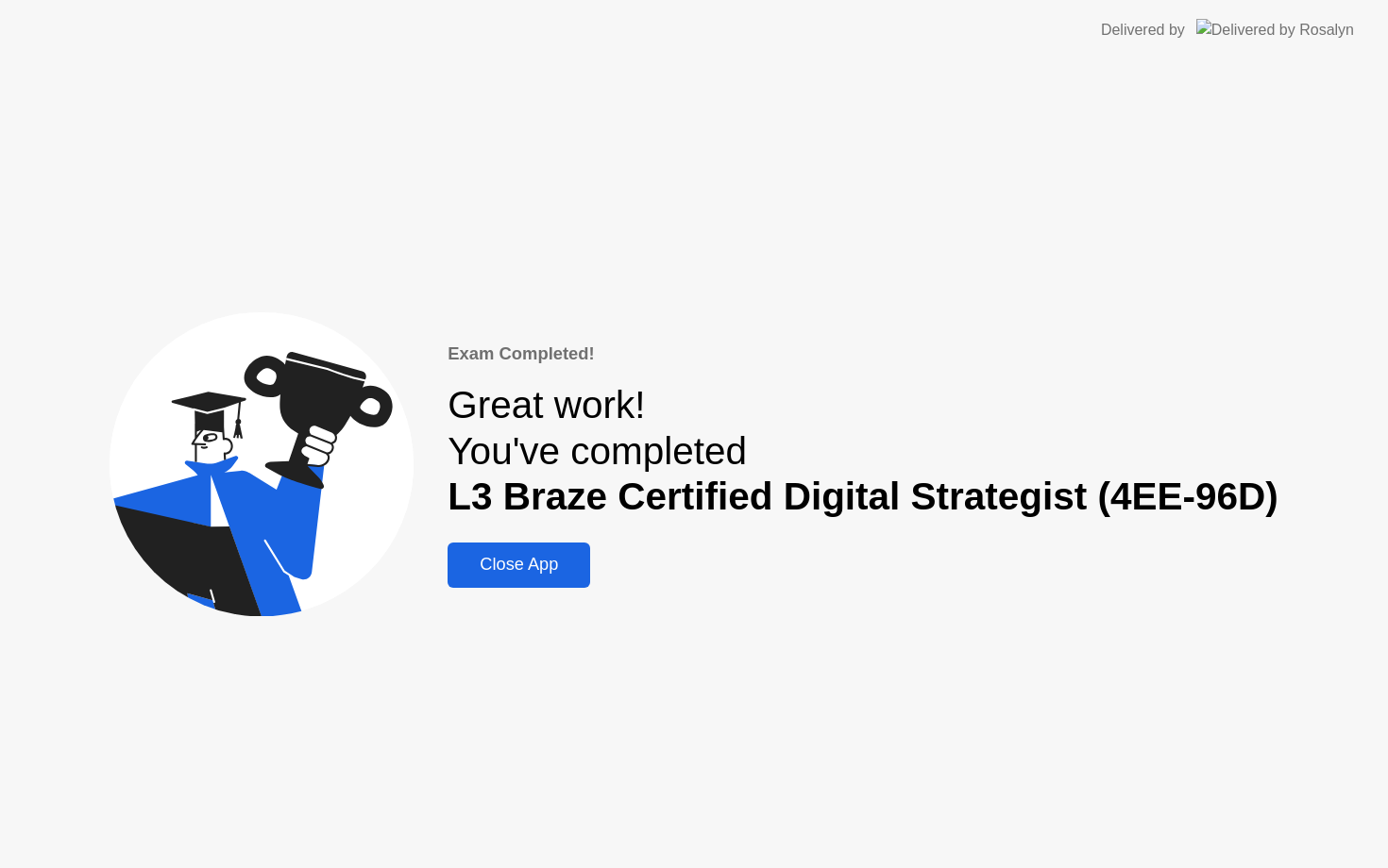
click at [538, 575] on div "Close App" at bounding box center [519, 564] width 131 height 20
